Goal: Information Seeking & Learning: Learn about a topic

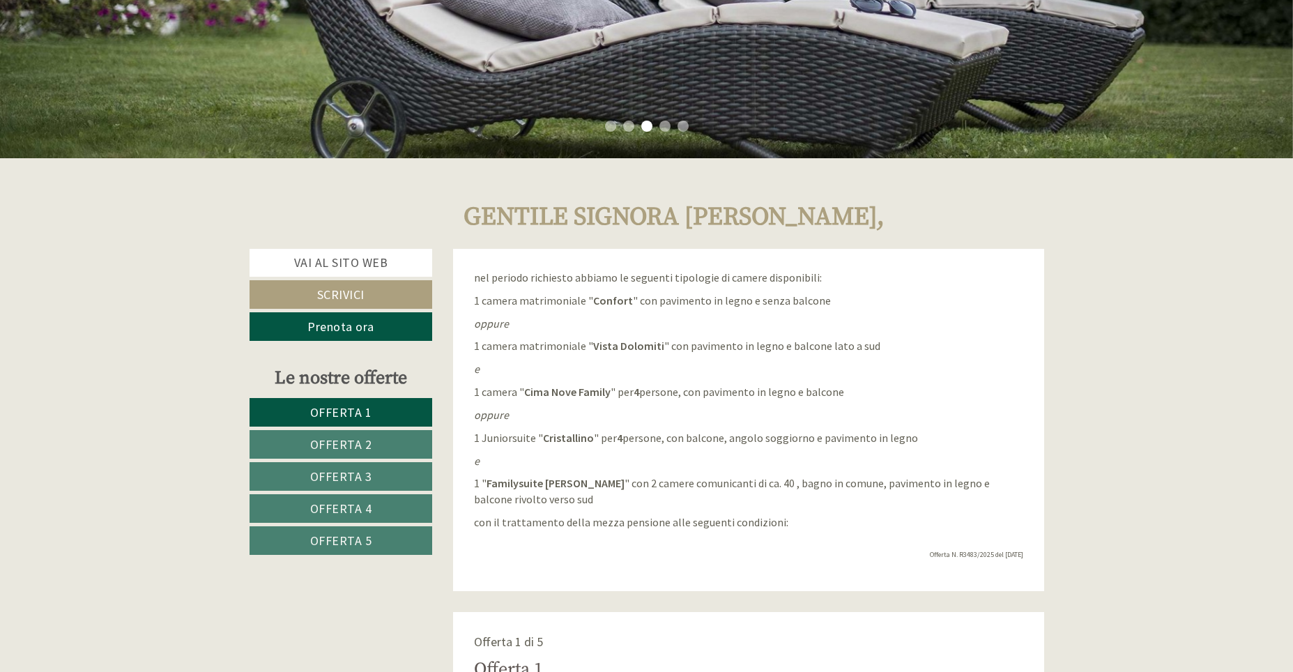
scroll to position [484, 0]
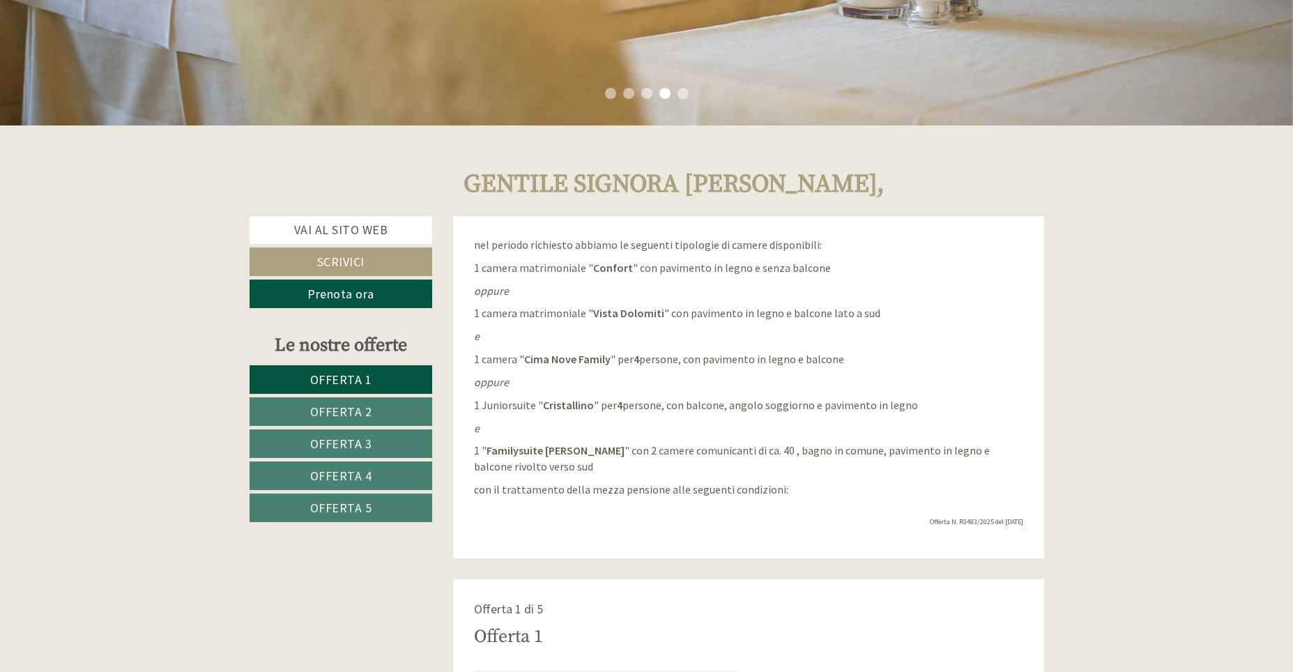
click at [332, 411] on span "Offerta 2" at bounding box center [341, 412] width 62 height 16
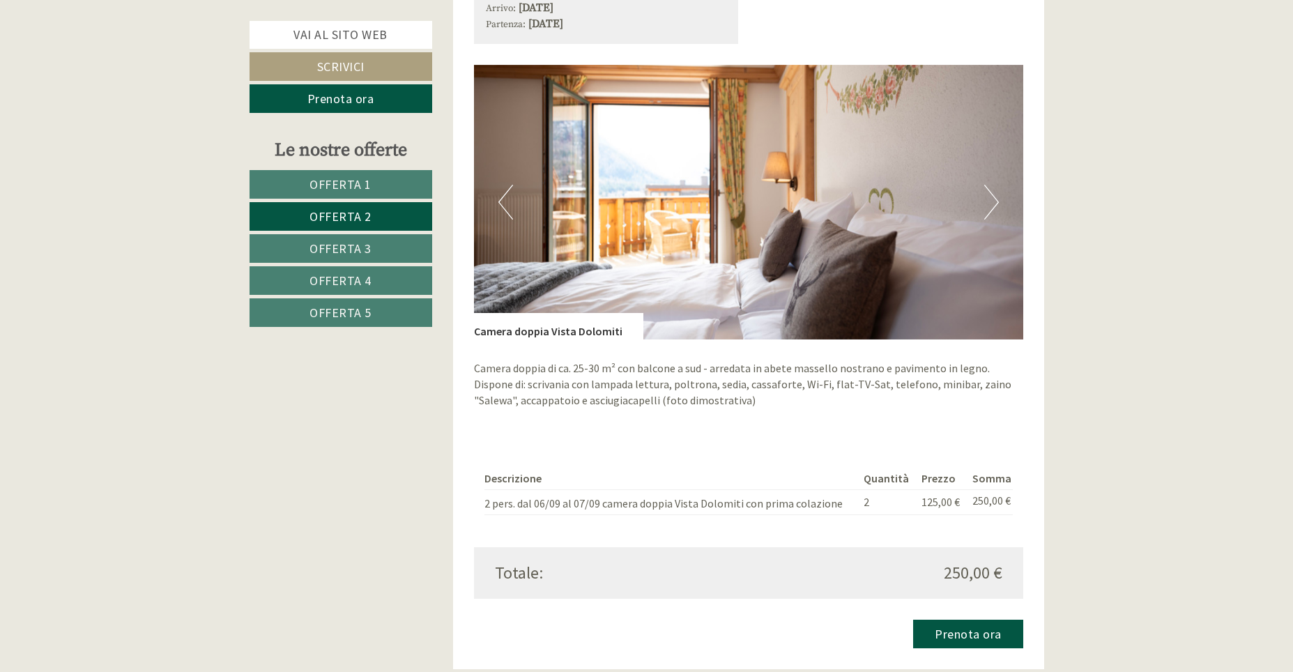
scroll to position [1272, 0]
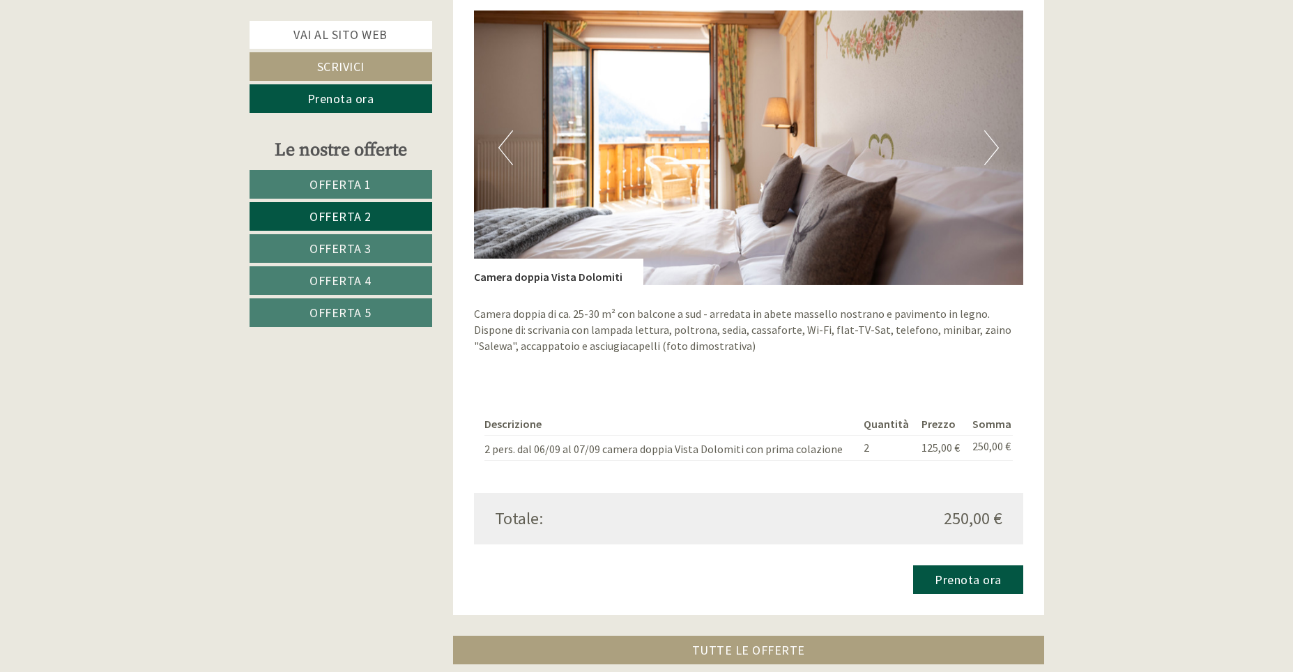
click at [314, 238] on link "Offerta 3" at bounding box center [340, 248] width 183 height 29
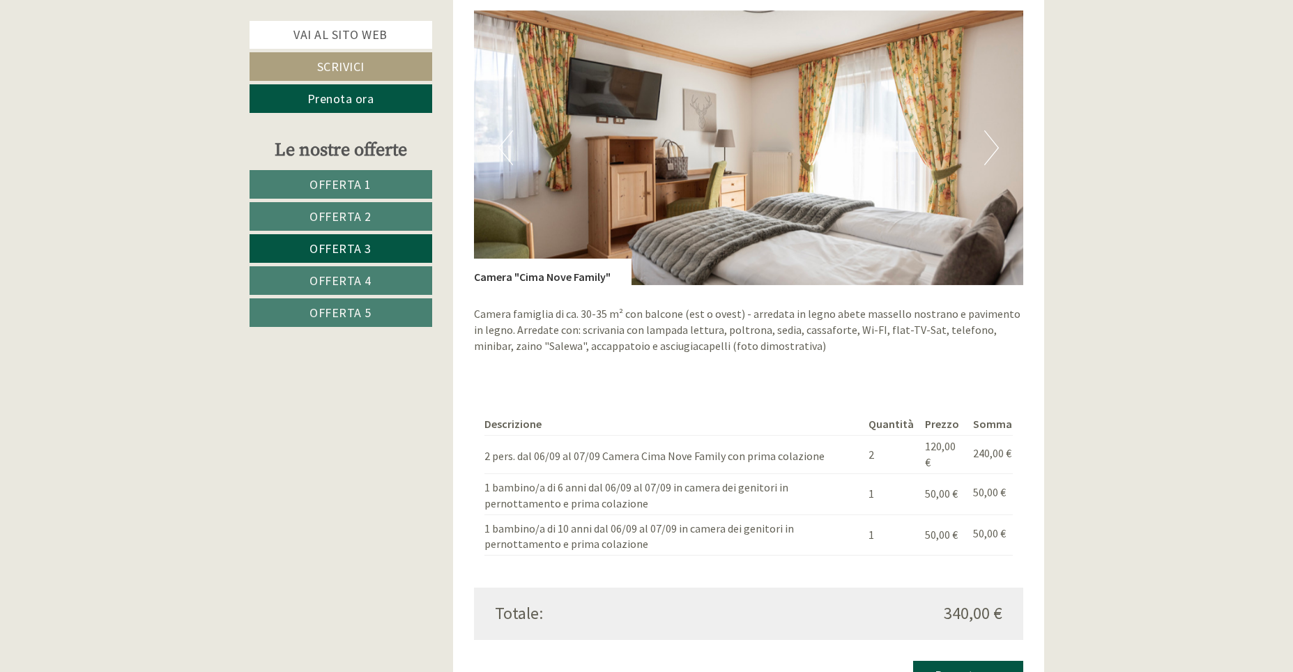
click at [350, 272] on span "Offerta 4" at bounding box center [340, 280] width 62 height 16
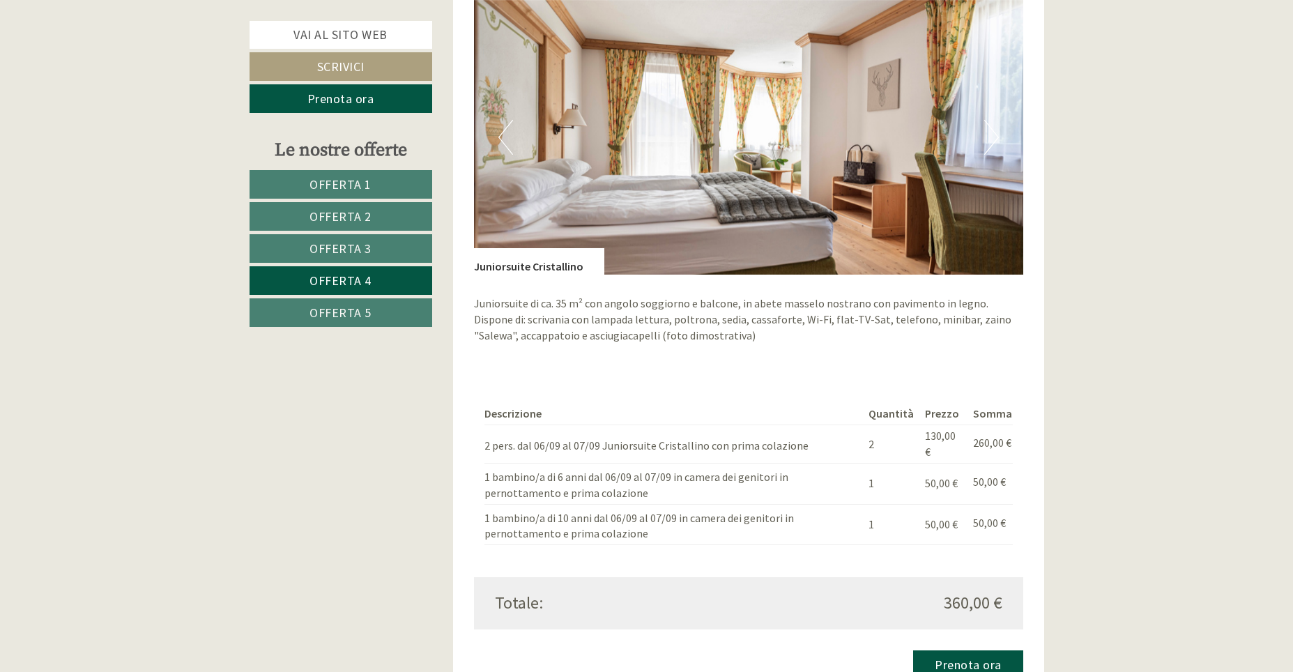
scroll to position [1342, 0]
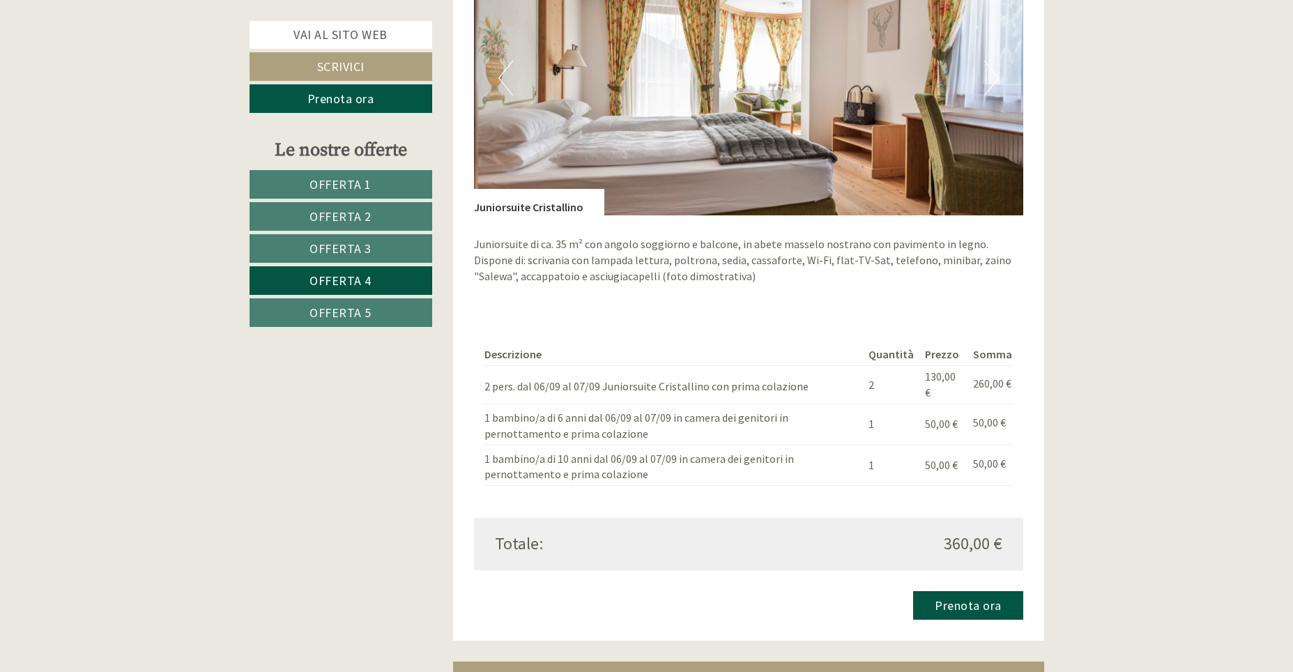
click at [324, 307] on span "Offerta 5" at bounding box center [340, 313] width 62 height 16
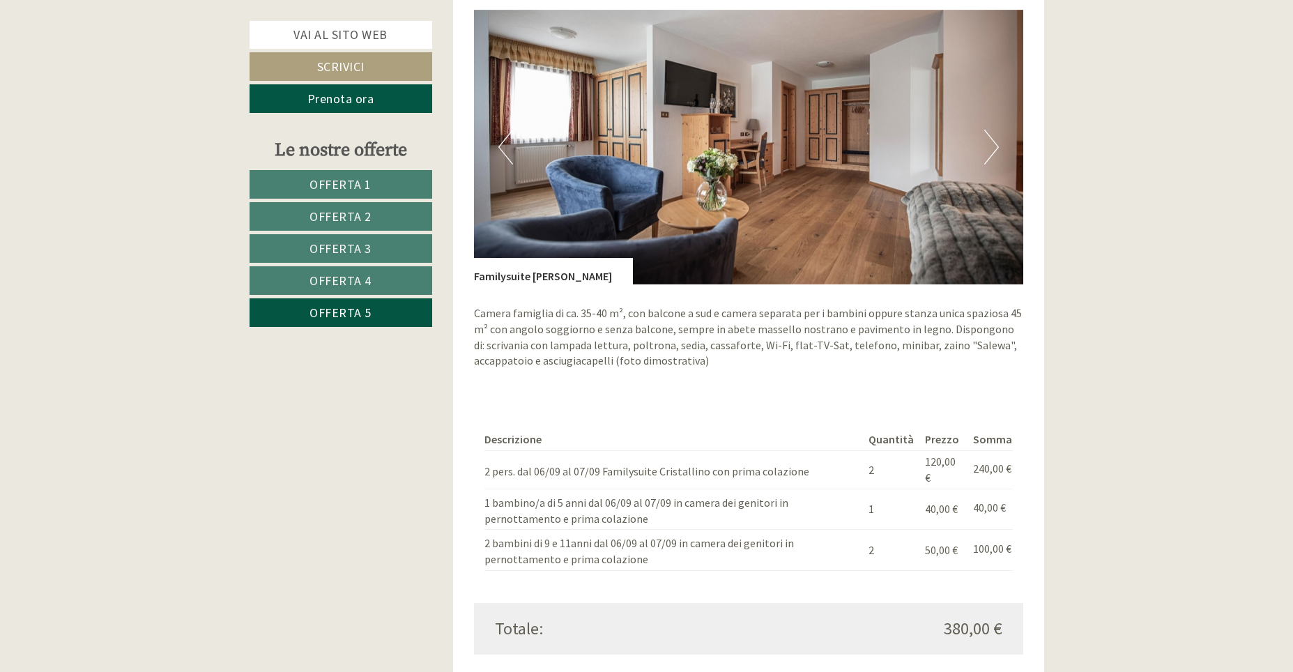
scroll to position [1272, 0]
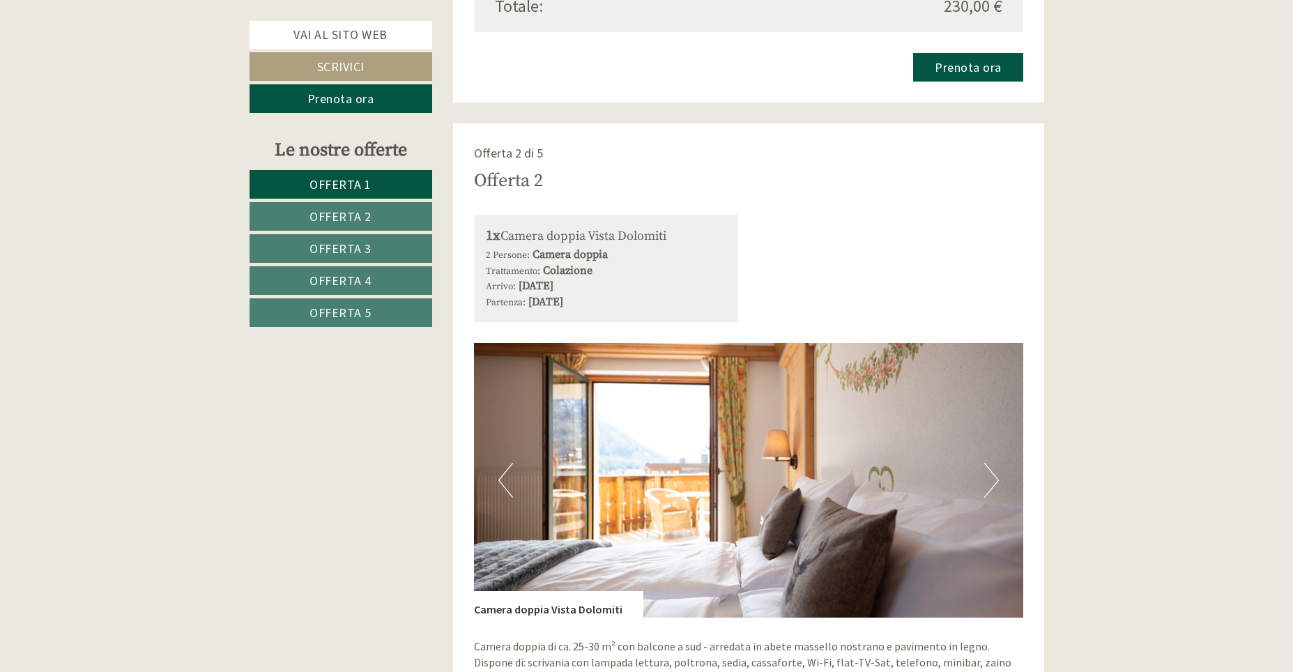
scroll to position [1882, 0]
